Goal: Task Accomplishment & Management: Use online tool/utility

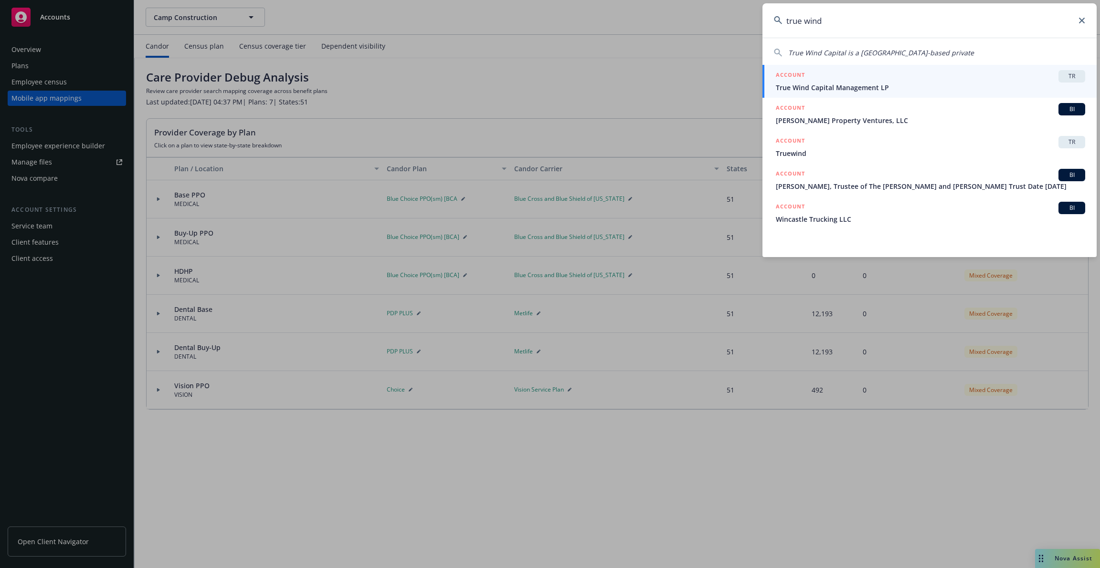
type input "true wind"
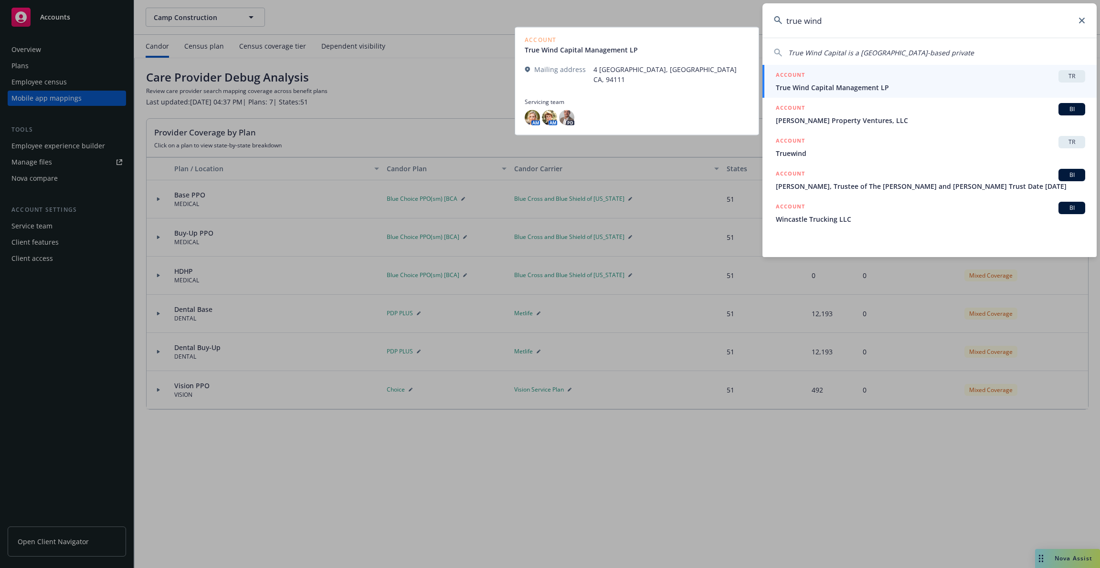
click at [882, 87] on span "True Wind Capital Management LP" at bounding box center [930, 88] width 309 height 10
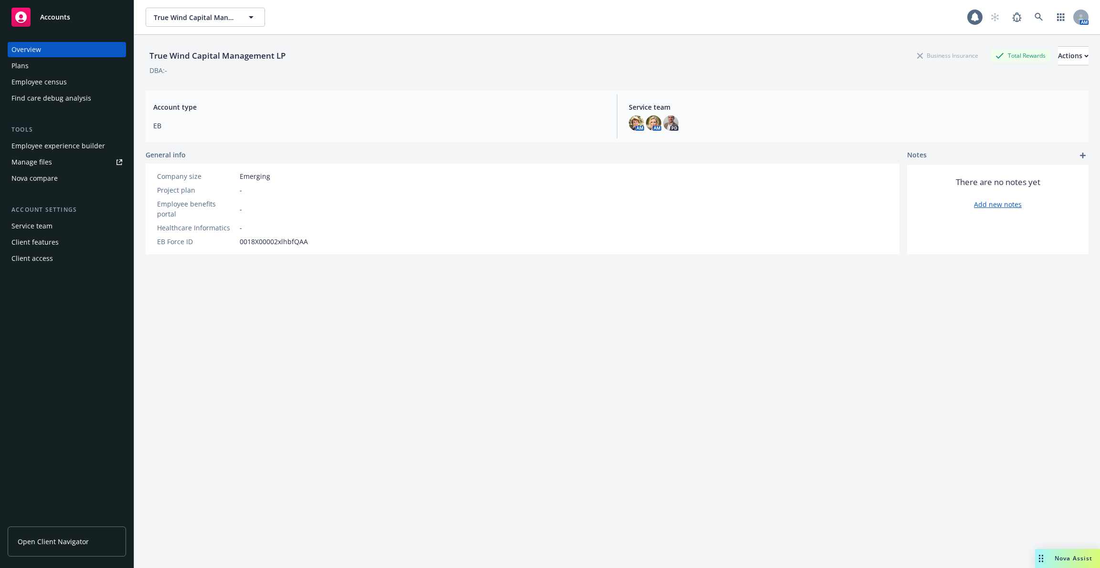
click at [68, 152] on div "Employee experience builder" at bounding box center [58, 145] width 94 height 15
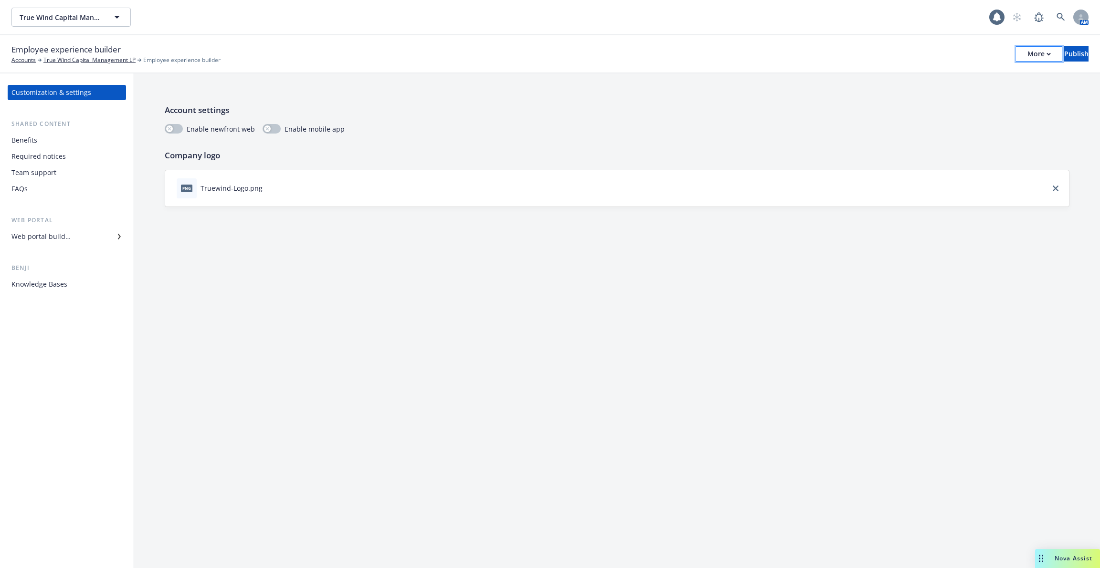
click at [1027, 58] on div "More" at bounding box center [1038, 54] width 23 height 14
click at [987, 85] on link "Copy portal link" at bounding box center [960, 94] width 141 height 19
